Goal: Navigation & Orientation: Find specific page/section

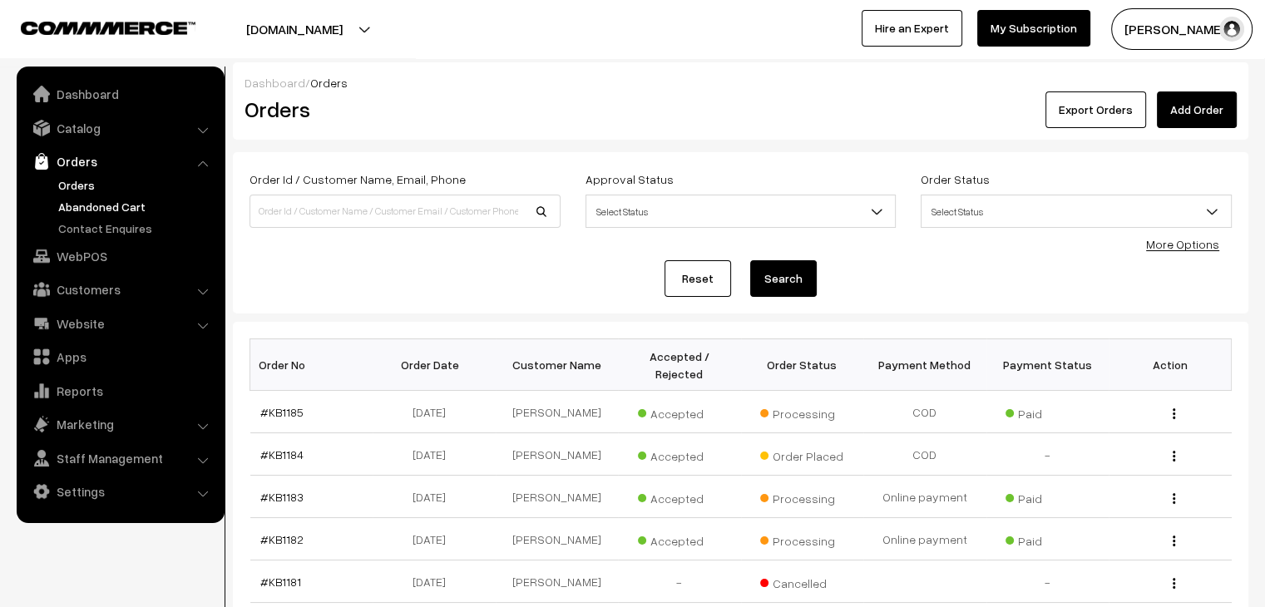
click at [111, 211] on link "Abandoned Cart" at bounding box center [136, 206] width 165 height 17
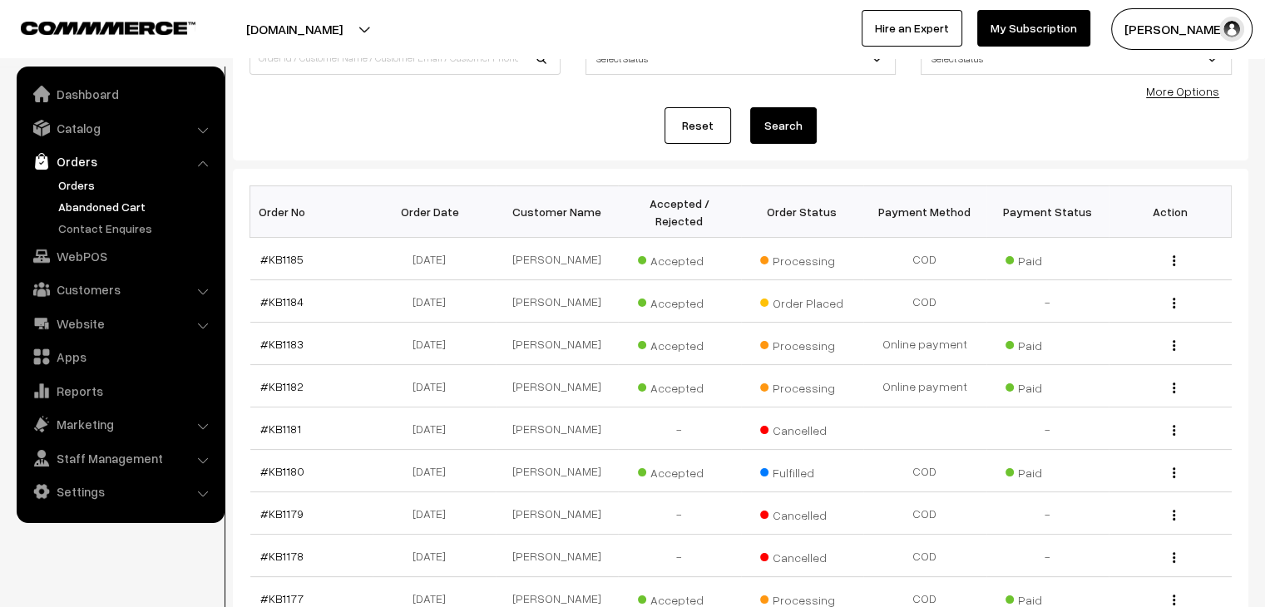
click at [111, 200] on link "Abandoned Cart" at bounding box center [136, 206] width 165 height 17
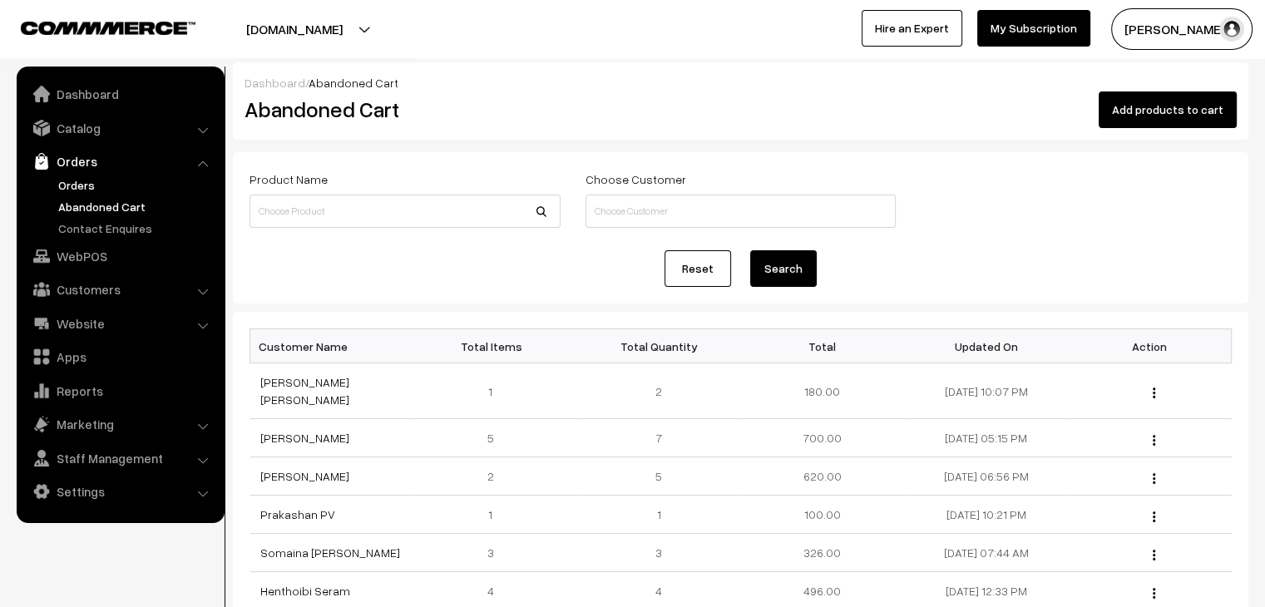
click at [86, 187] on link "Orders" at bounding box center [136, 184] width 165 height 17
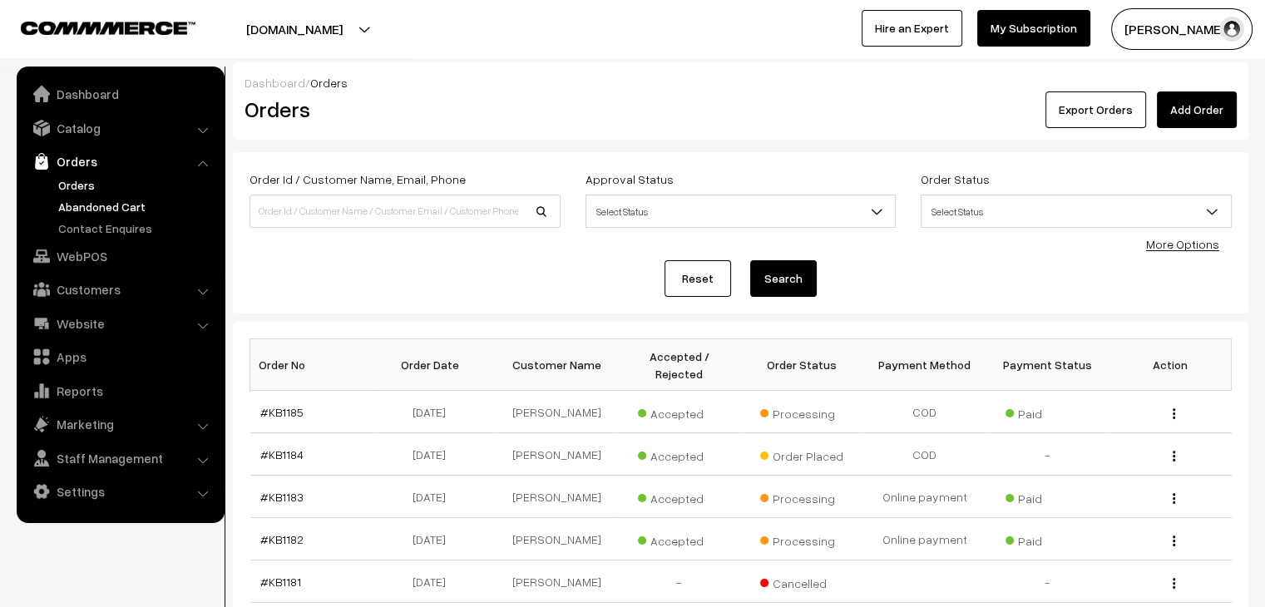
click at [92, 210] on link "Abandoned Cart" at bounding box center [136, 206] width 165 height 17
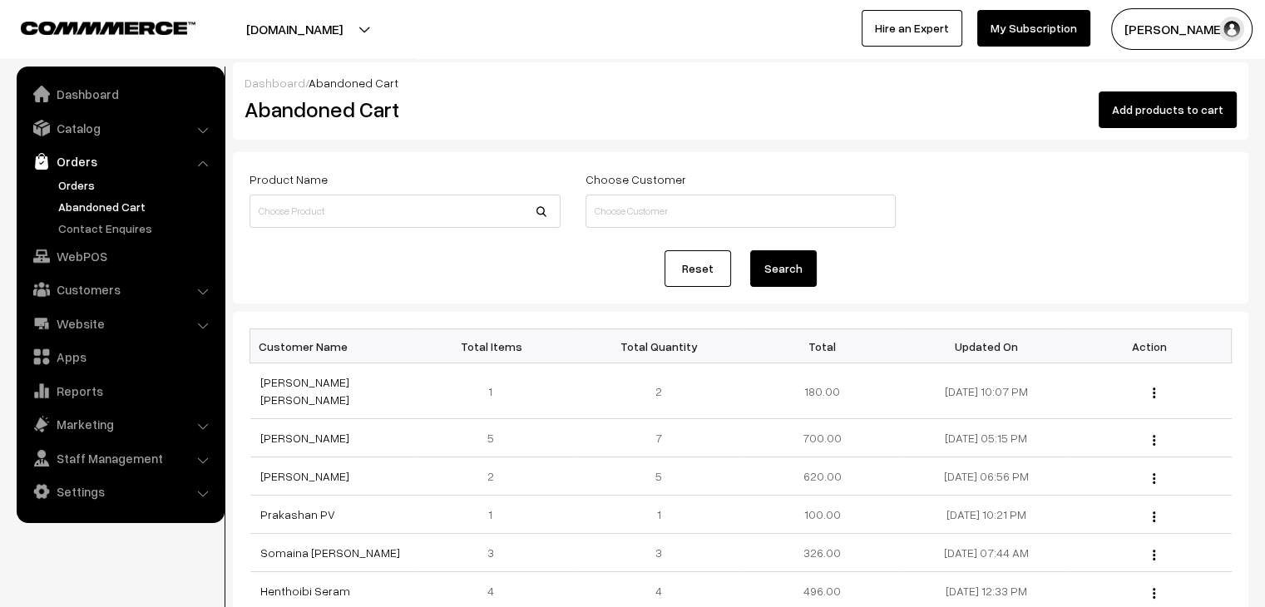
click at [84, 180] on link "Orders" at bounding box center [136, 184] width 165 height 17
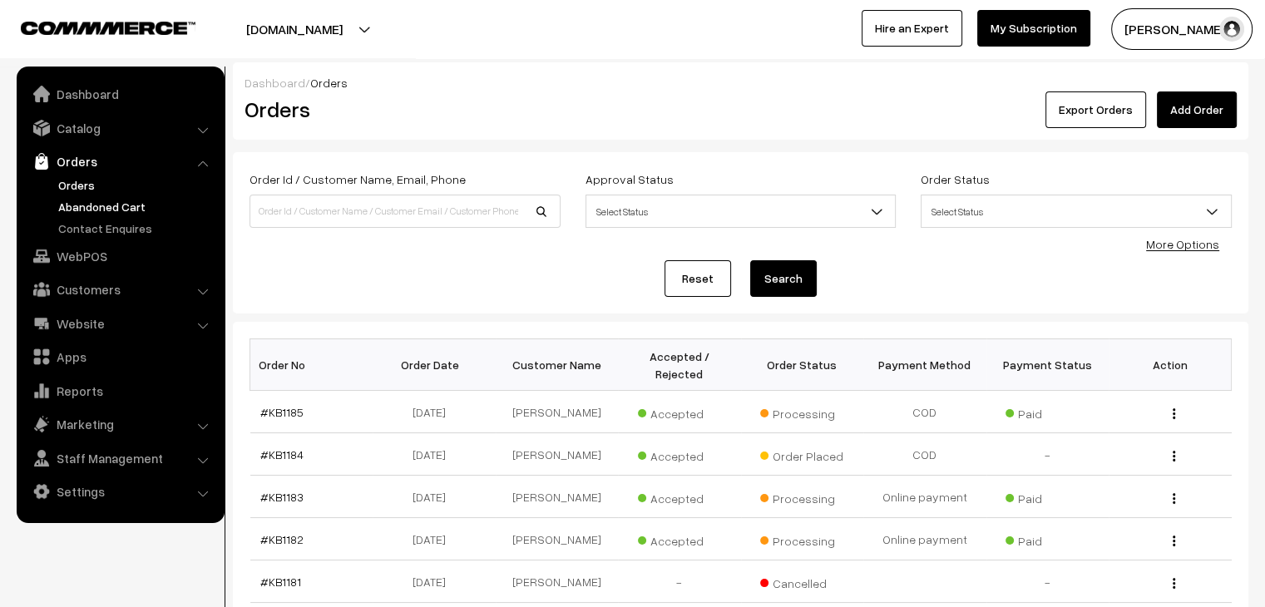
click at [158, 202] on link "Abandoned Cart" at bounding box center [136, 206] width 165 height 17
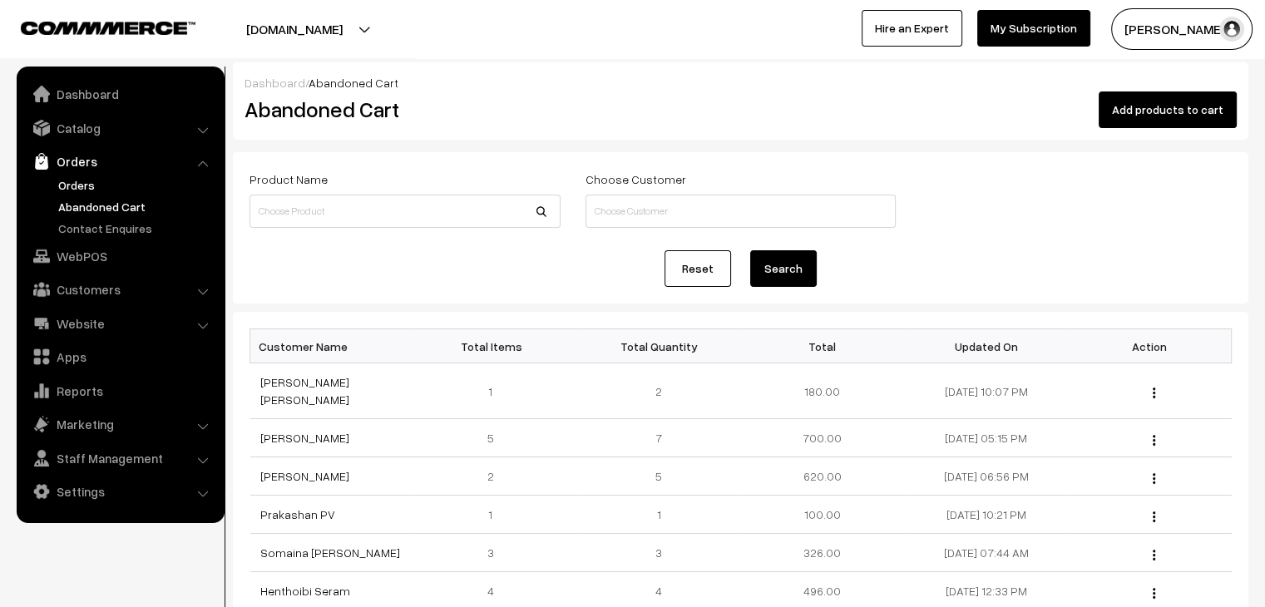
click at [82, 177] on link "Orders" at bounding box center [136, 184] width 165 height 17
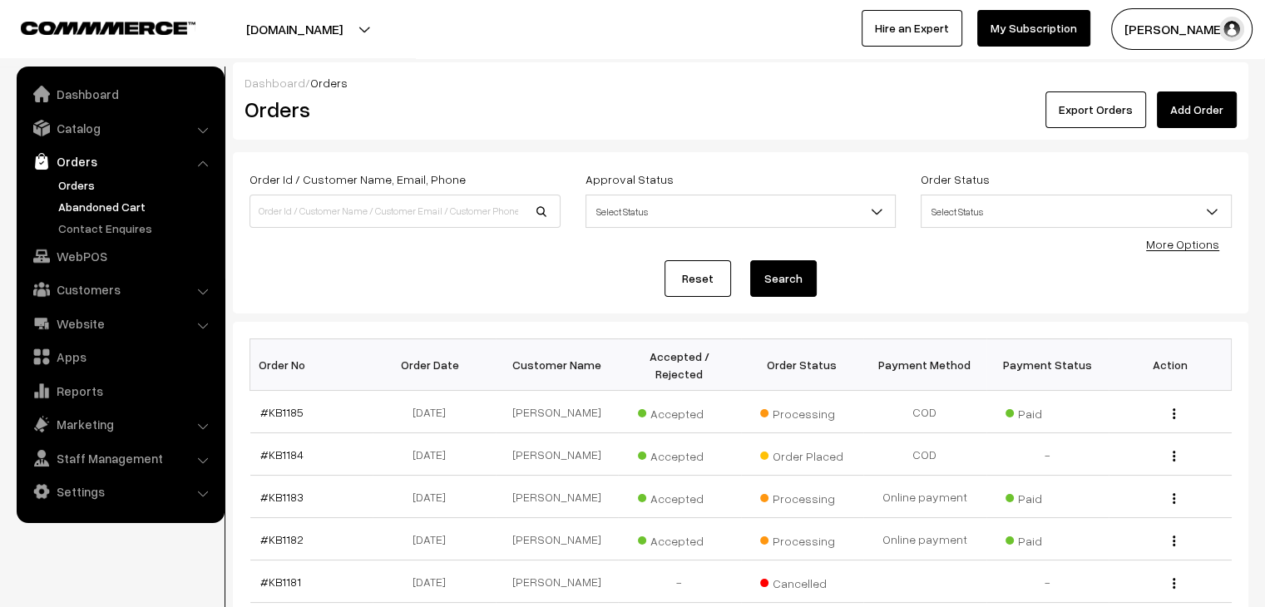
click at [64, 208] on link "Abandoned Cart" at bounding box center [136, 206] width 165 height 17
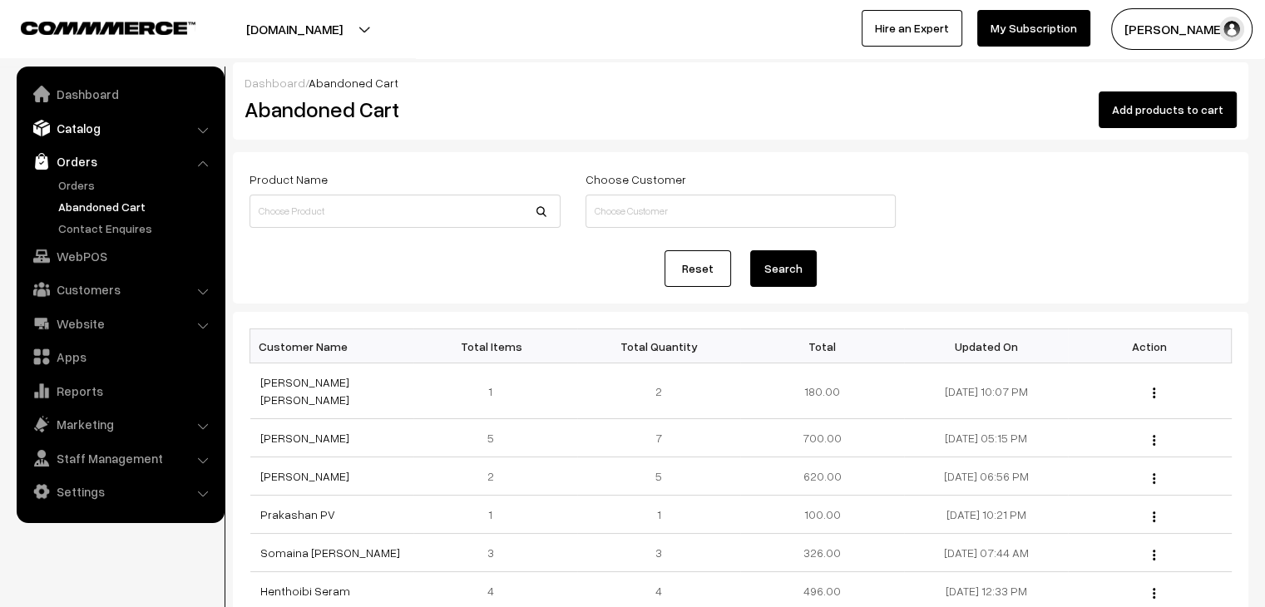
click at [136, 141] on link "Catalog" at bounding box center [120, 128] width 198 height 30
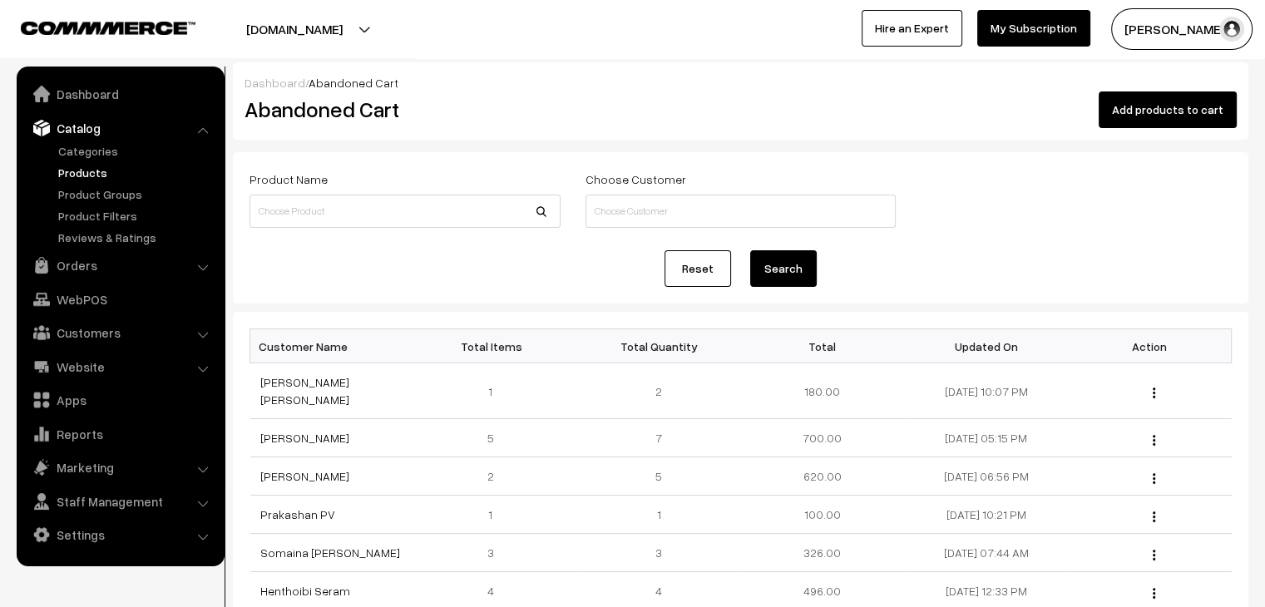
click at [118, 165] on link "Products" at bounding box center [136, 172] width 165 height 17
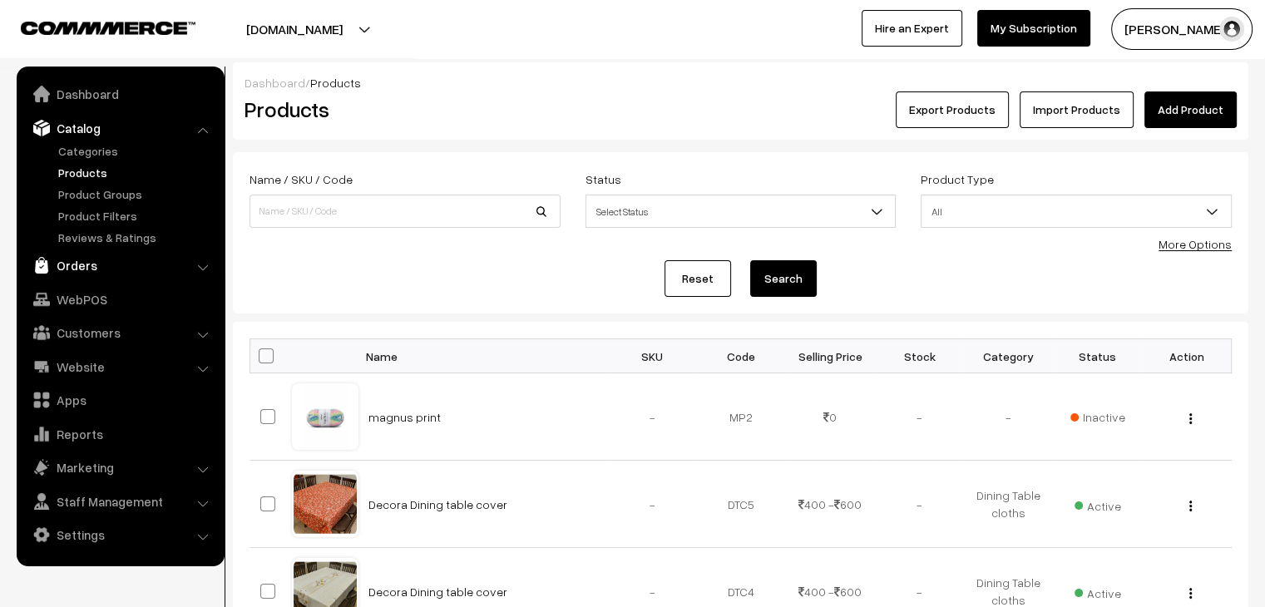
click at [130, 270] on link "Orders" at bounding box center [120, 265] width 198 height 30
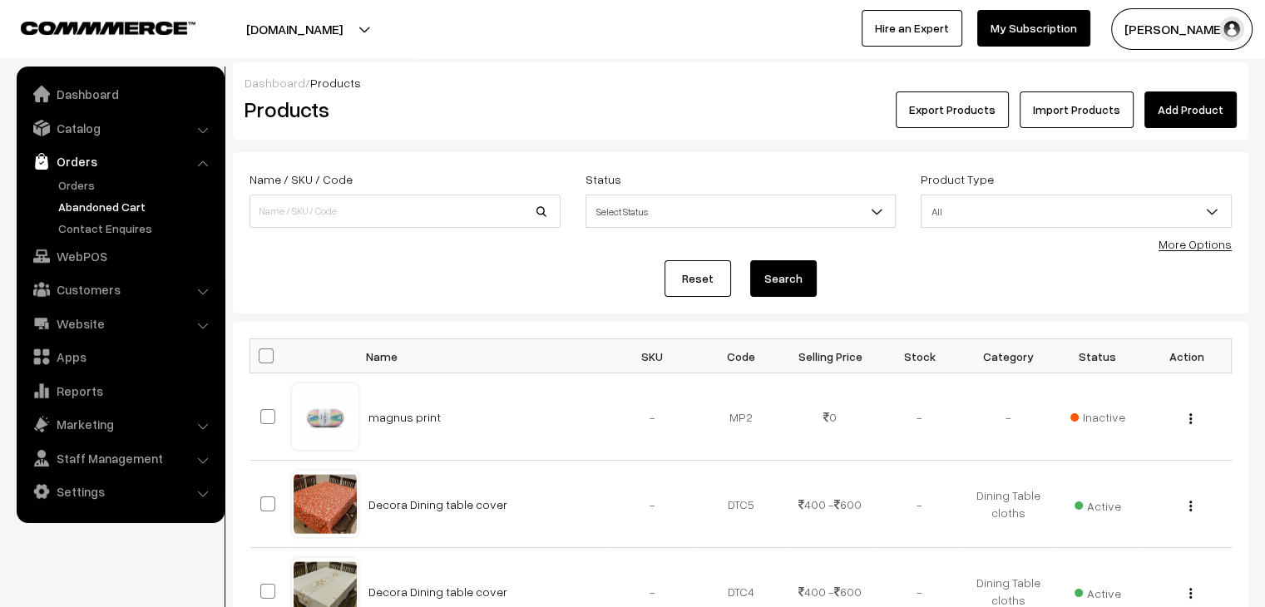
click at [96, 206] on link "Abandoned Cart" at bounding box center [136, 206] width 165 height 17
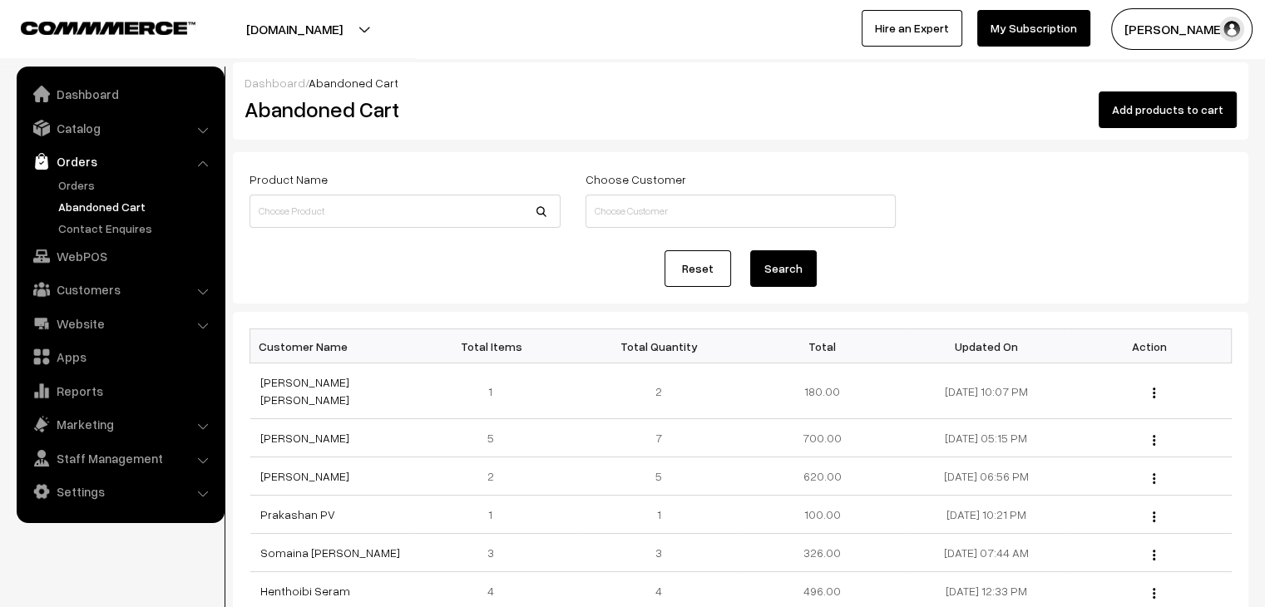
click at [65, 183] on link "Orders" at bounding box center [136, 184] width 165 height 17
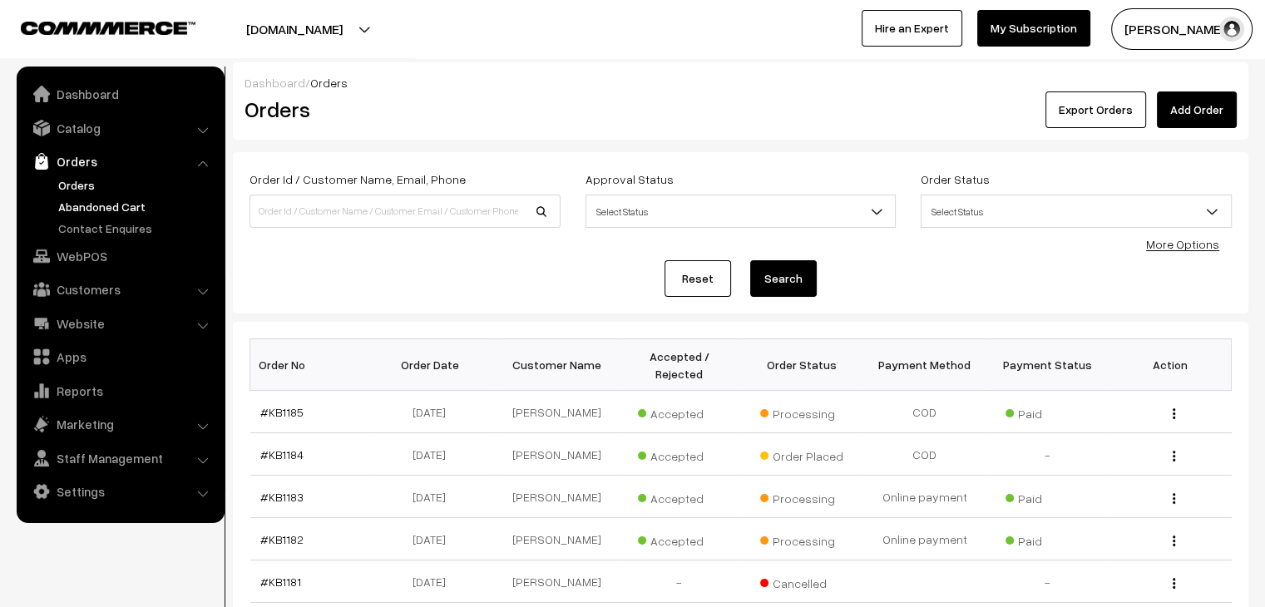
click at [165, 210] on link "Abandoned Cart" at bounding box center [136, 206] width 165 height 17
click at [140, 198] on link "Abandoned Cart" at bounding box center [136, 206] width 165 height 17
click at [92, 185] on link "Orders" at bounding box center [136, 184] width 165 height 17
click at [112, 281] on link "Customers" at bounding box center [120, 289] width 198 height 30
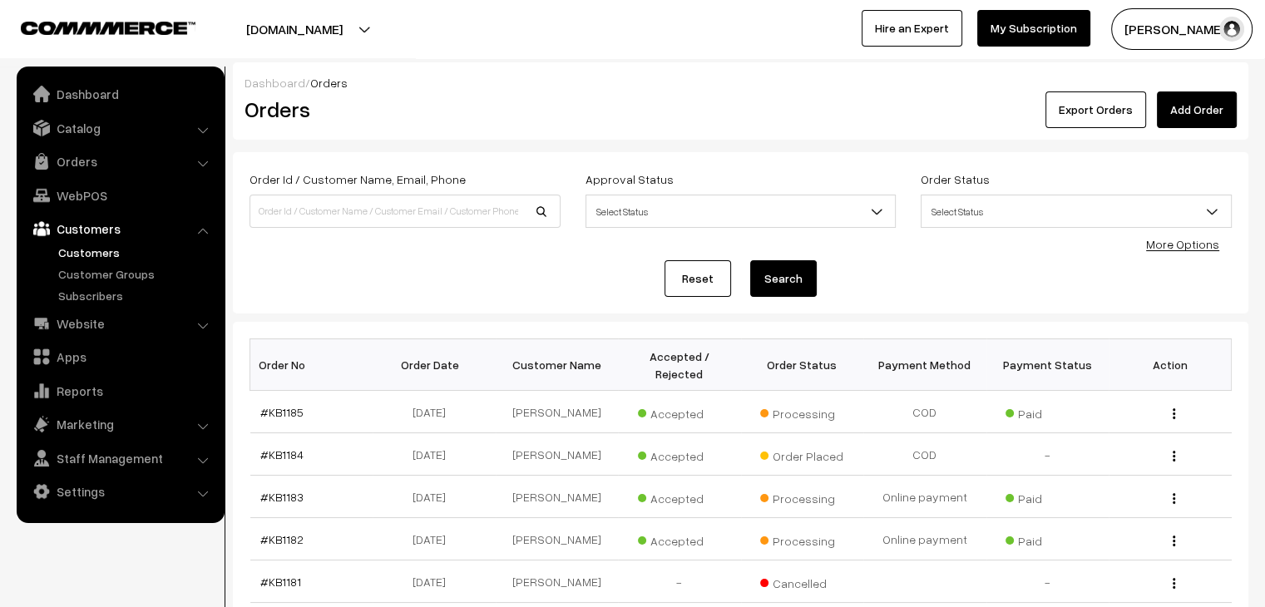
click at [103, 253] on link "Customers" at bounding box center [136, 252] width 165 height 17
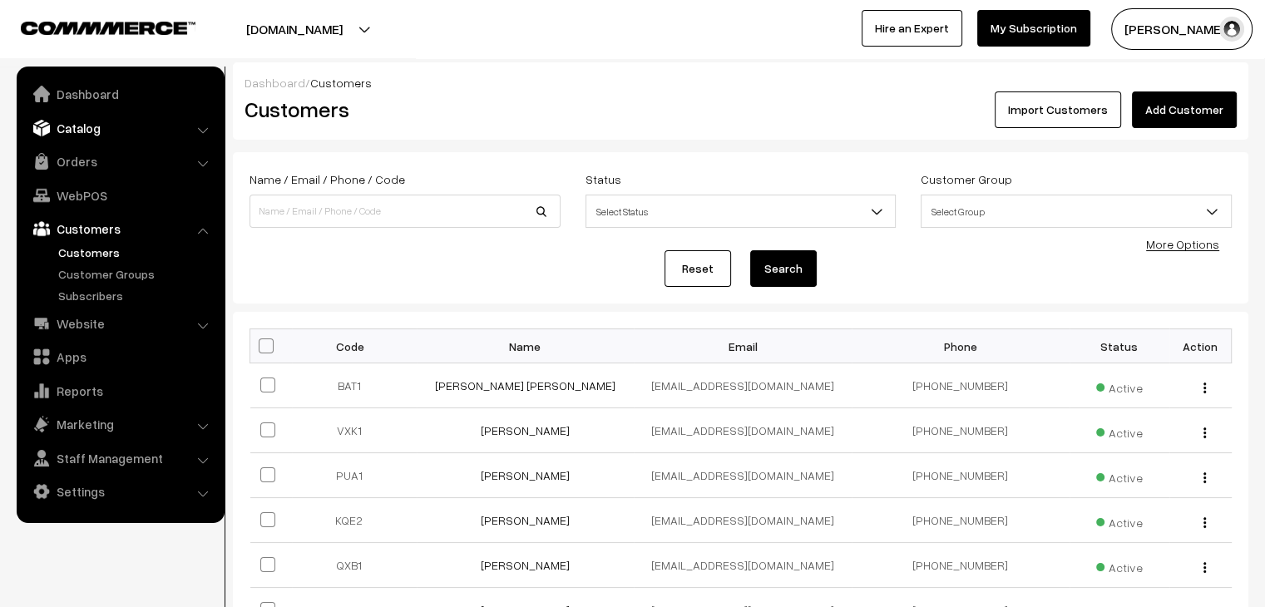
click at [129, 131] on link "Catalog" at bounding box center [120, 128] width 198 height 30
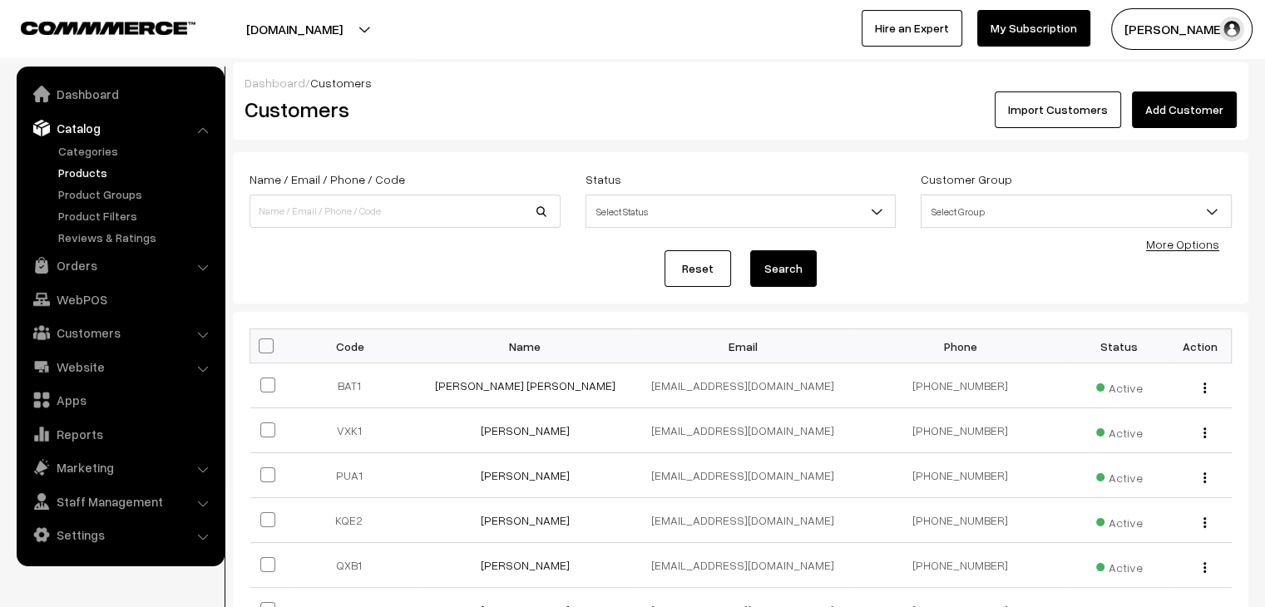
click at [121, 173] on link "Products" at bounding box center [136, 172] width 165 height 17
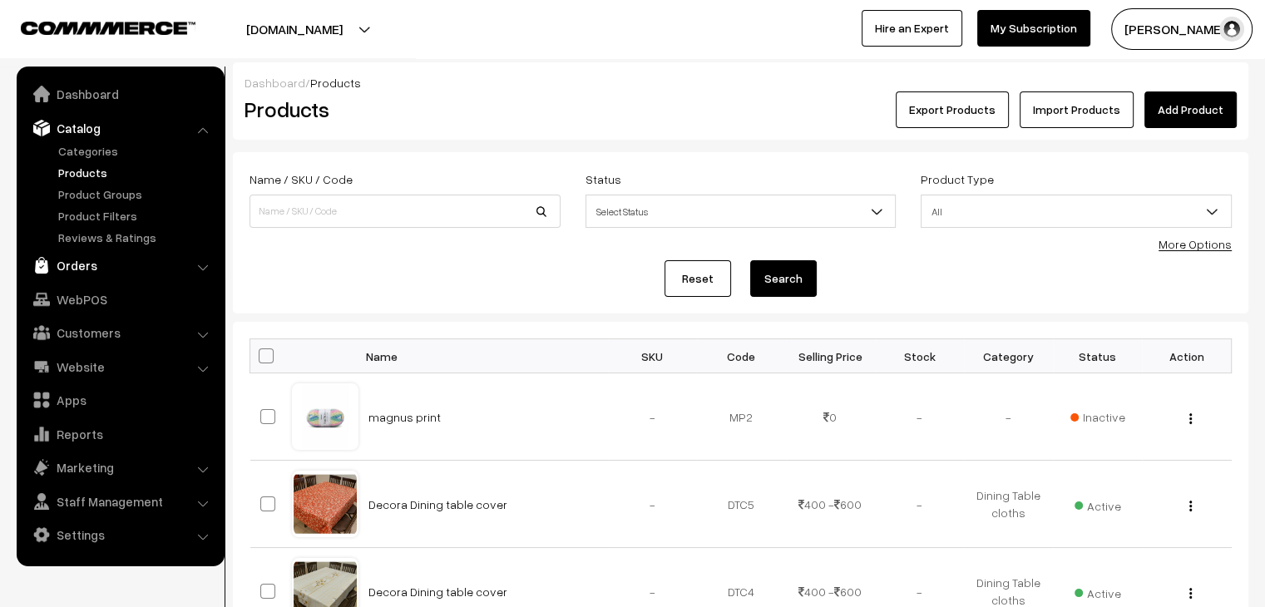
click at [167, 254] on link "Orders" at bounding box center [120, 265] width 198 height 30
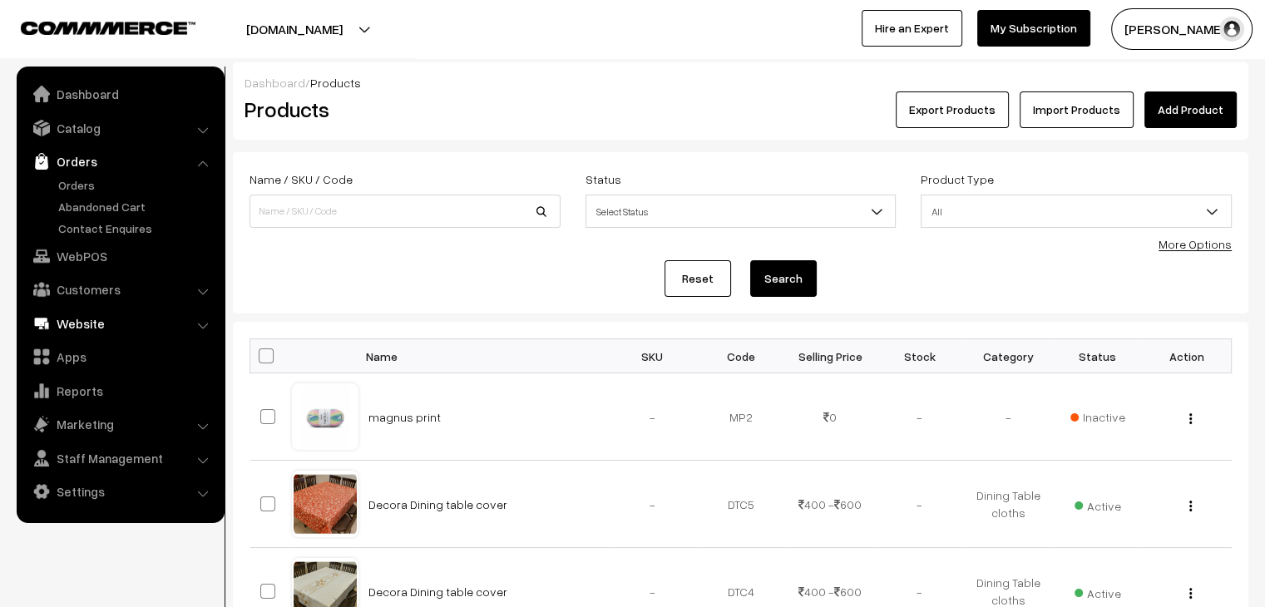
click at [143, 317] on link "Website" at bounding box center [120, 323] width 198 height 30
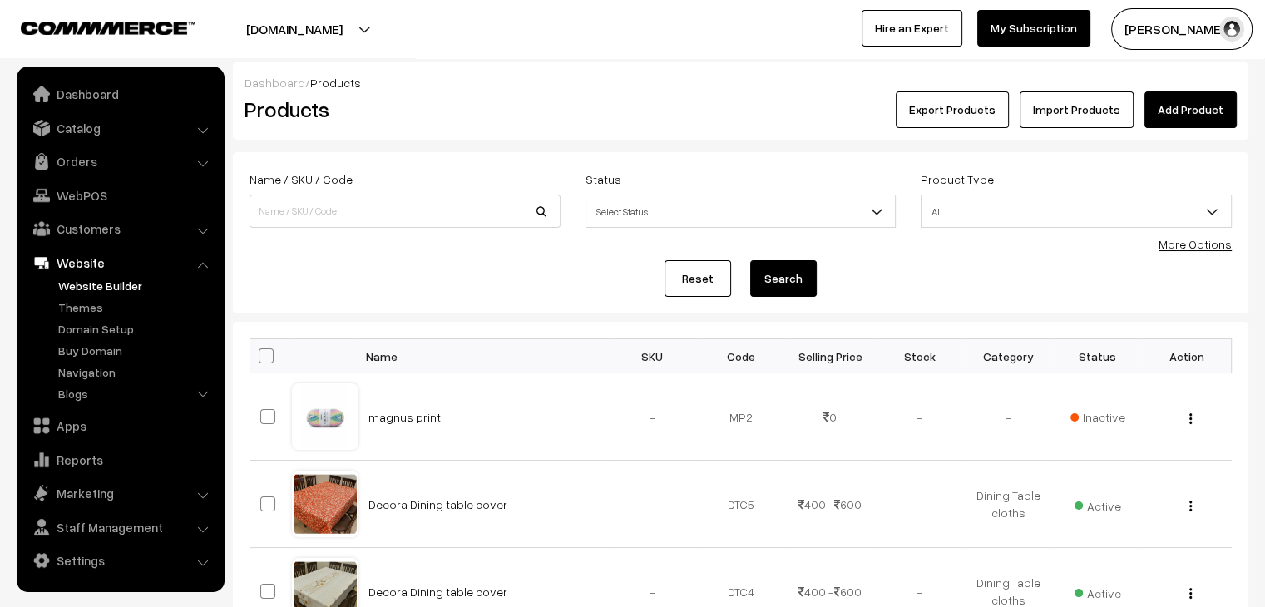
click at [132, 286] on link "Website Builder" at bounding box center [136, 285] width 165 height 17
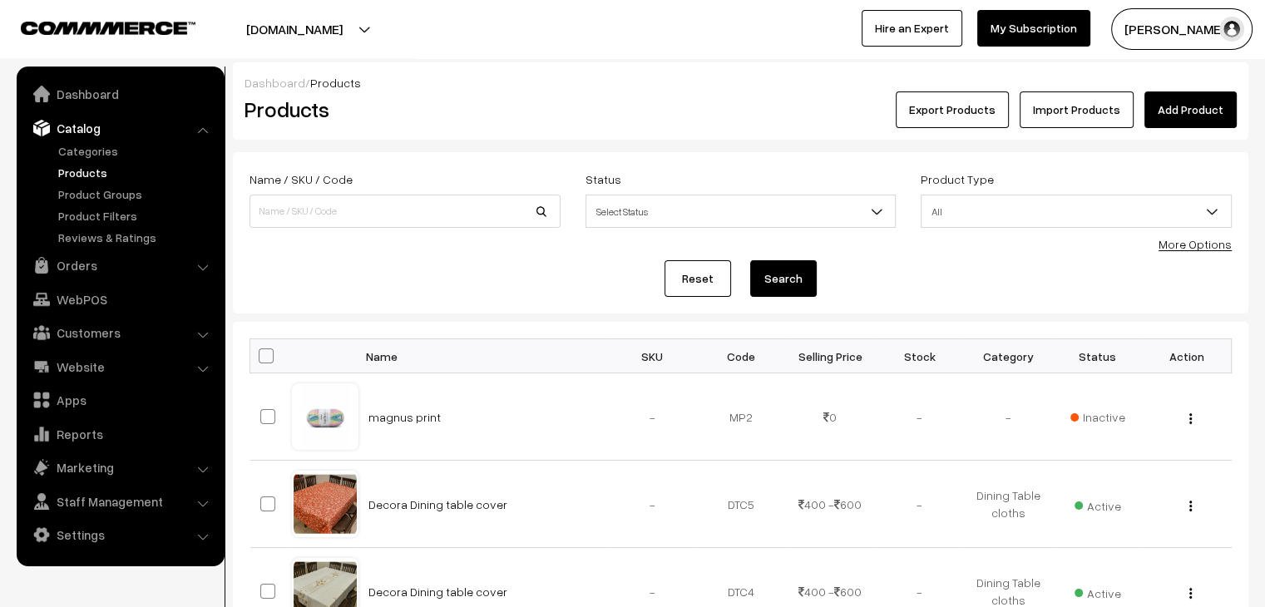
click at [113, 127] on link "Catalog" at bounding box center [120, 128] width 198 height 30
click at [109, 150] on link "Categories" at bounding box center [136, 150] width 165 height 17
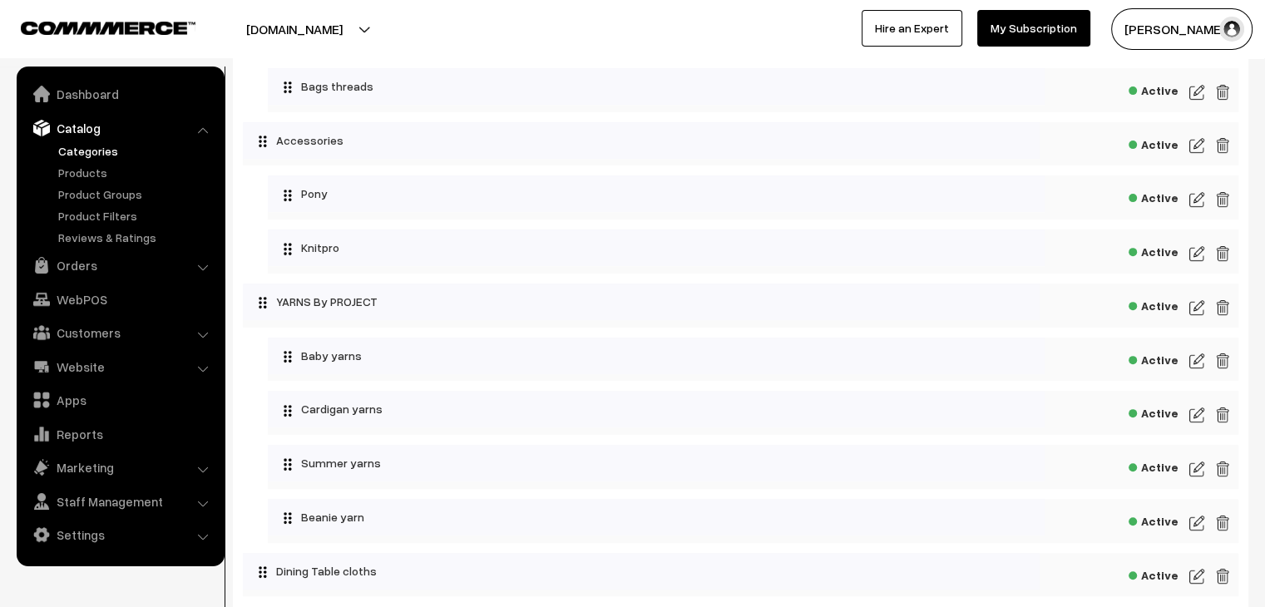
scroll to position [712, 0]
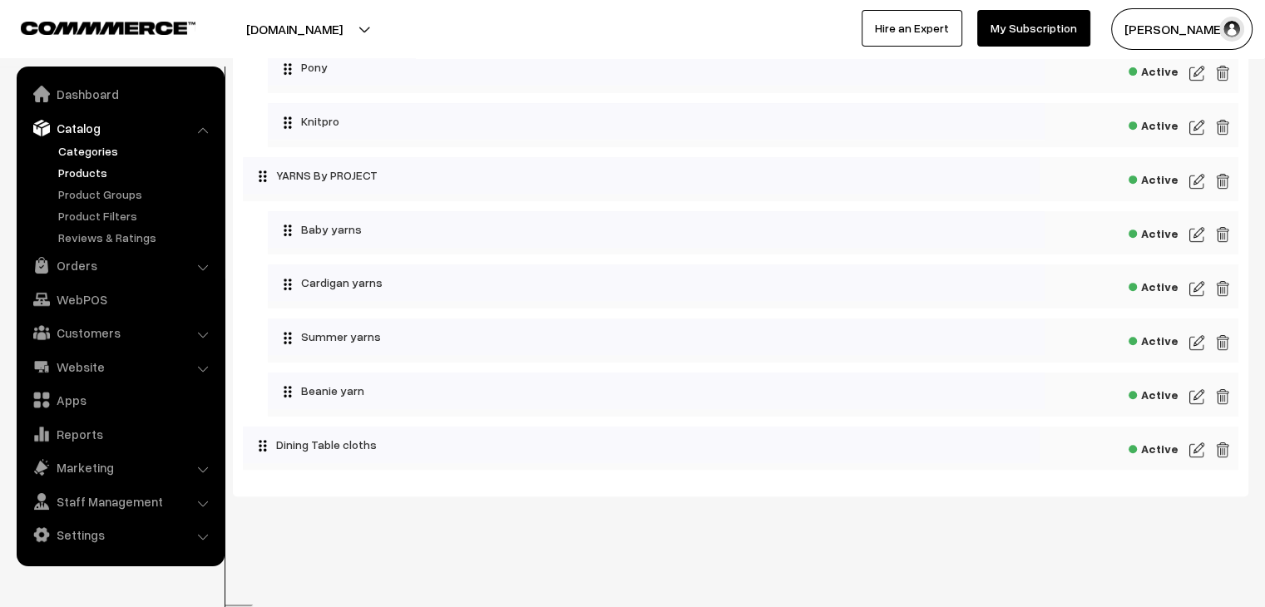
click at [106, 178] on link "Products" at bounding box center [136, 172] width 165 height 17
